Goal: Transaction & Acquisition: Purchase product/service

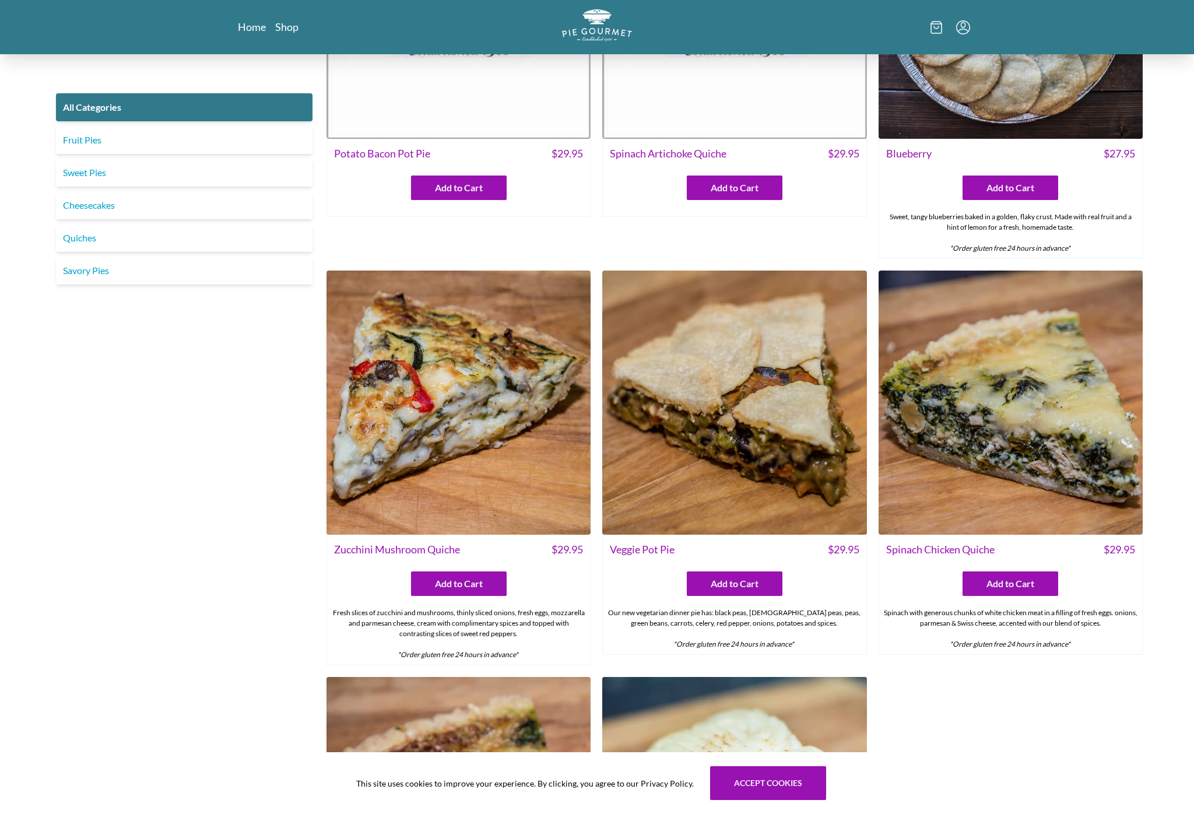
scroll to position [543, 0]
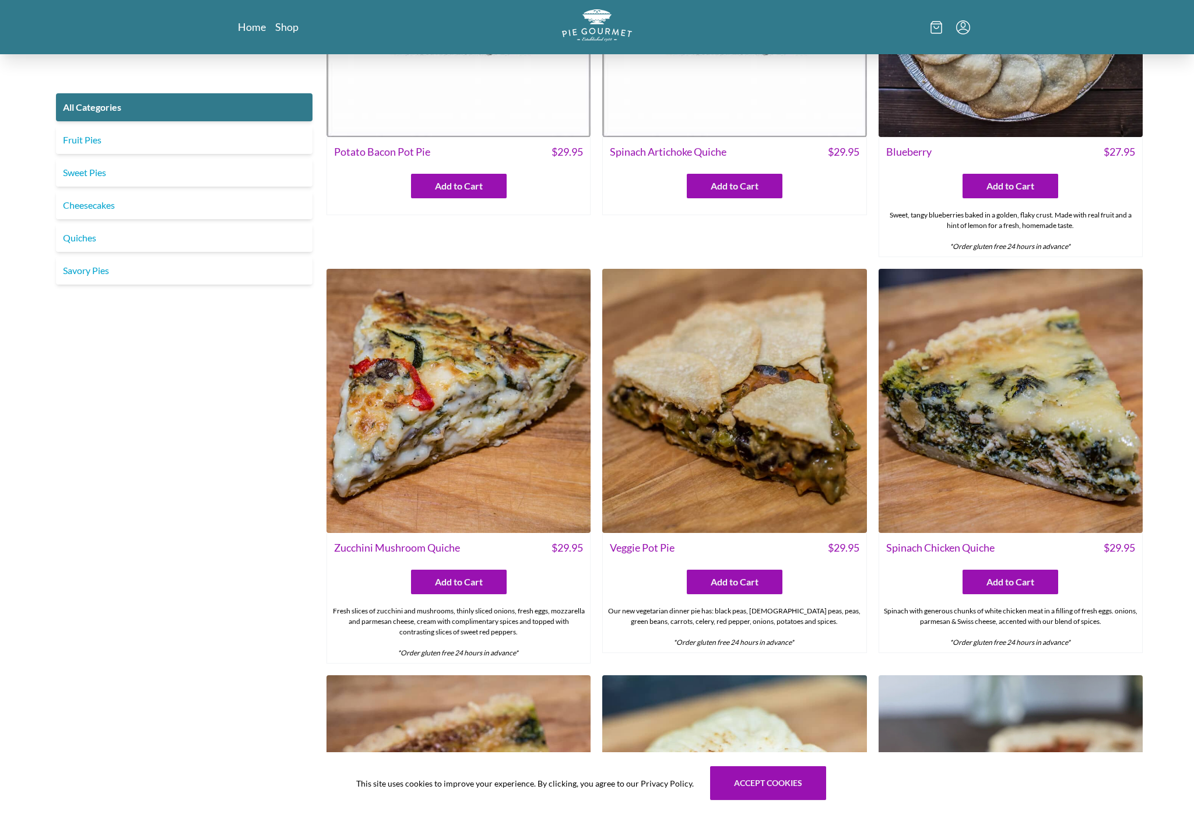
click at [1104, 480] on img at bounding box center [1011, 401] width 264 height 264
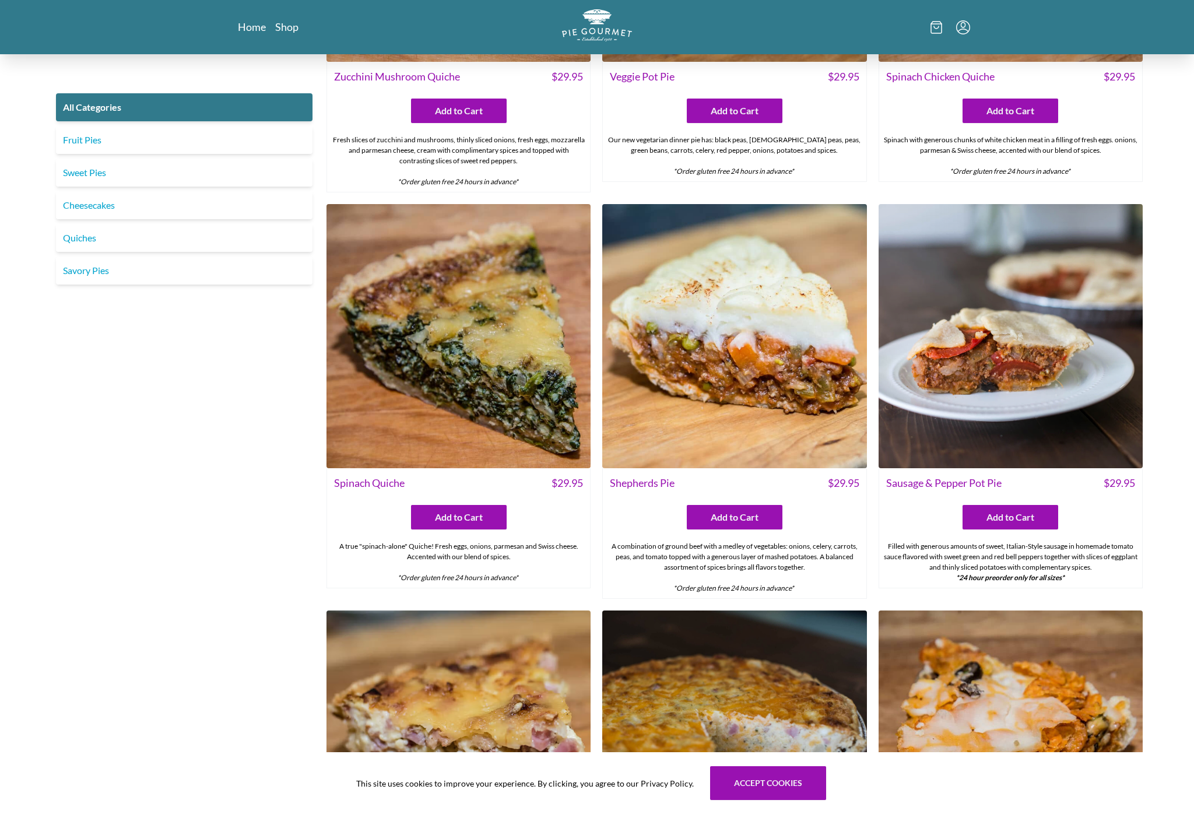
scroll to position [1014, 0]
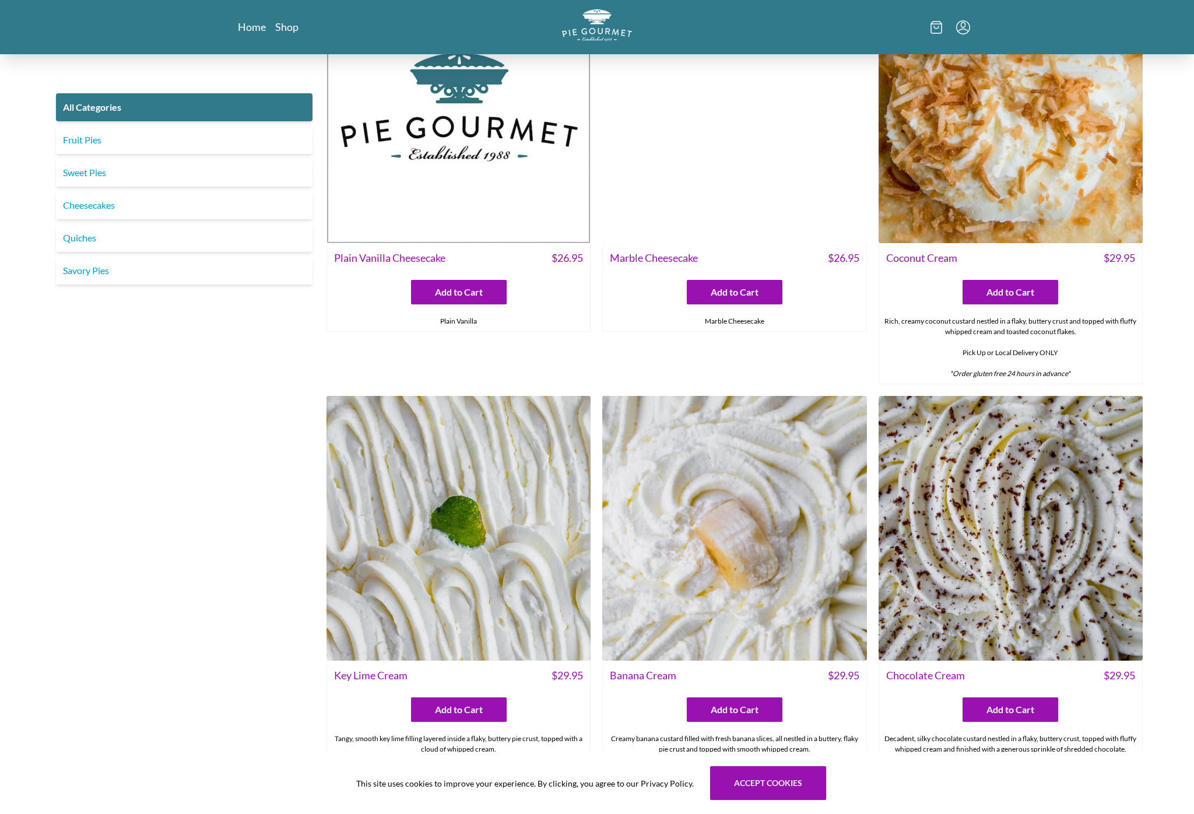
scroll to position [2447, 0]
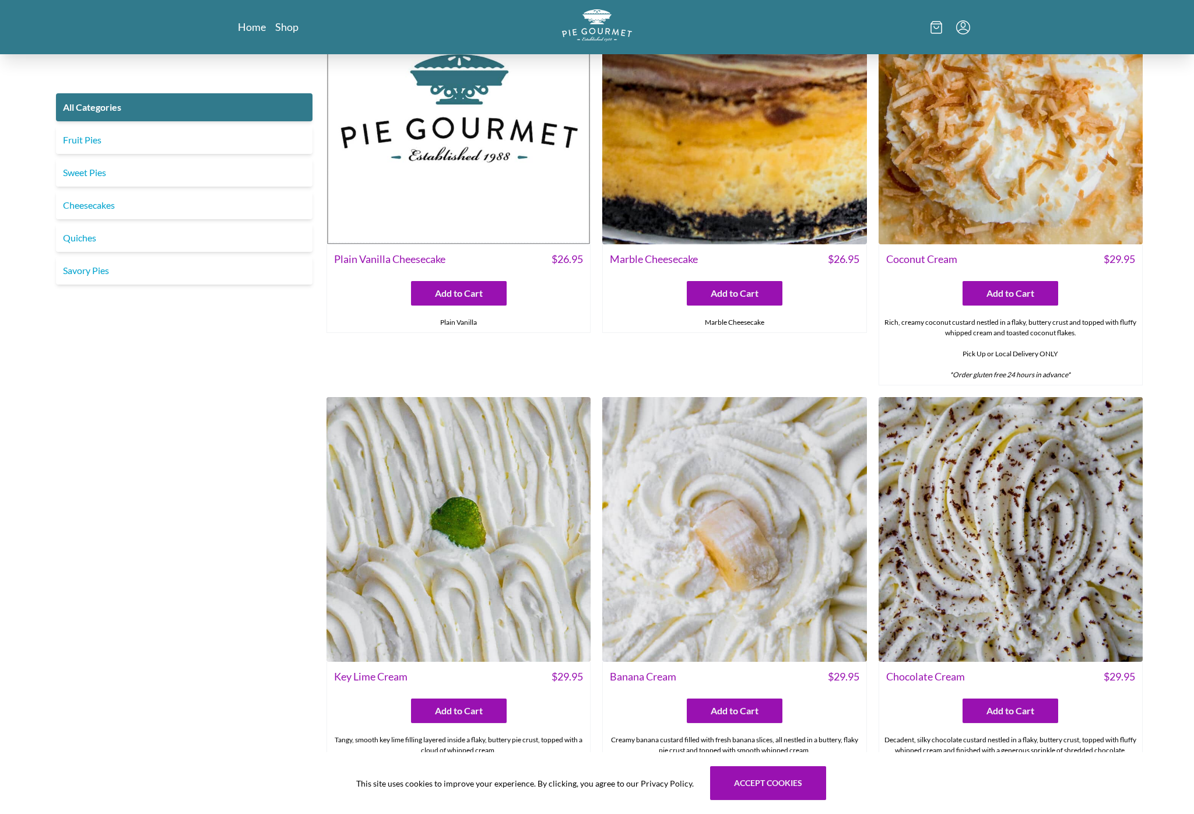
click at [1139, 426] on img at bounding box center [1011, 529] width 264 height 264
